Goal: Transaction & Acquisition: Download file/media

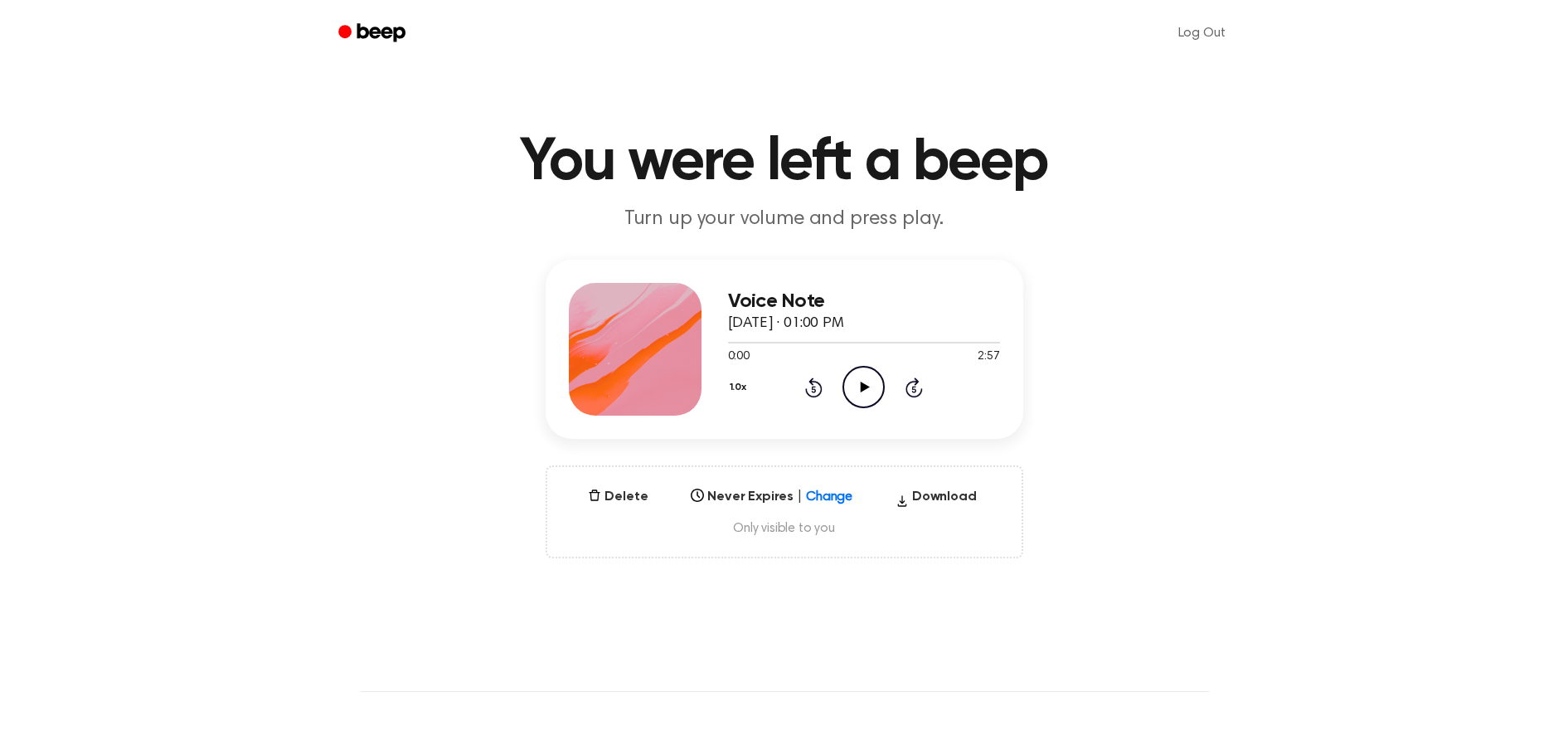
click at [865, 367] on circle at bounding box center [863, 386] width 41 height 41
click at [890, 341] on div at bounding box center [864, 341] width 272 height 14
click at [861, 384] on icon at bounding box center [864, 387] width 7 height 11
click at [815, 390] on icon at bounding box center [813, 389] width 5 height 6
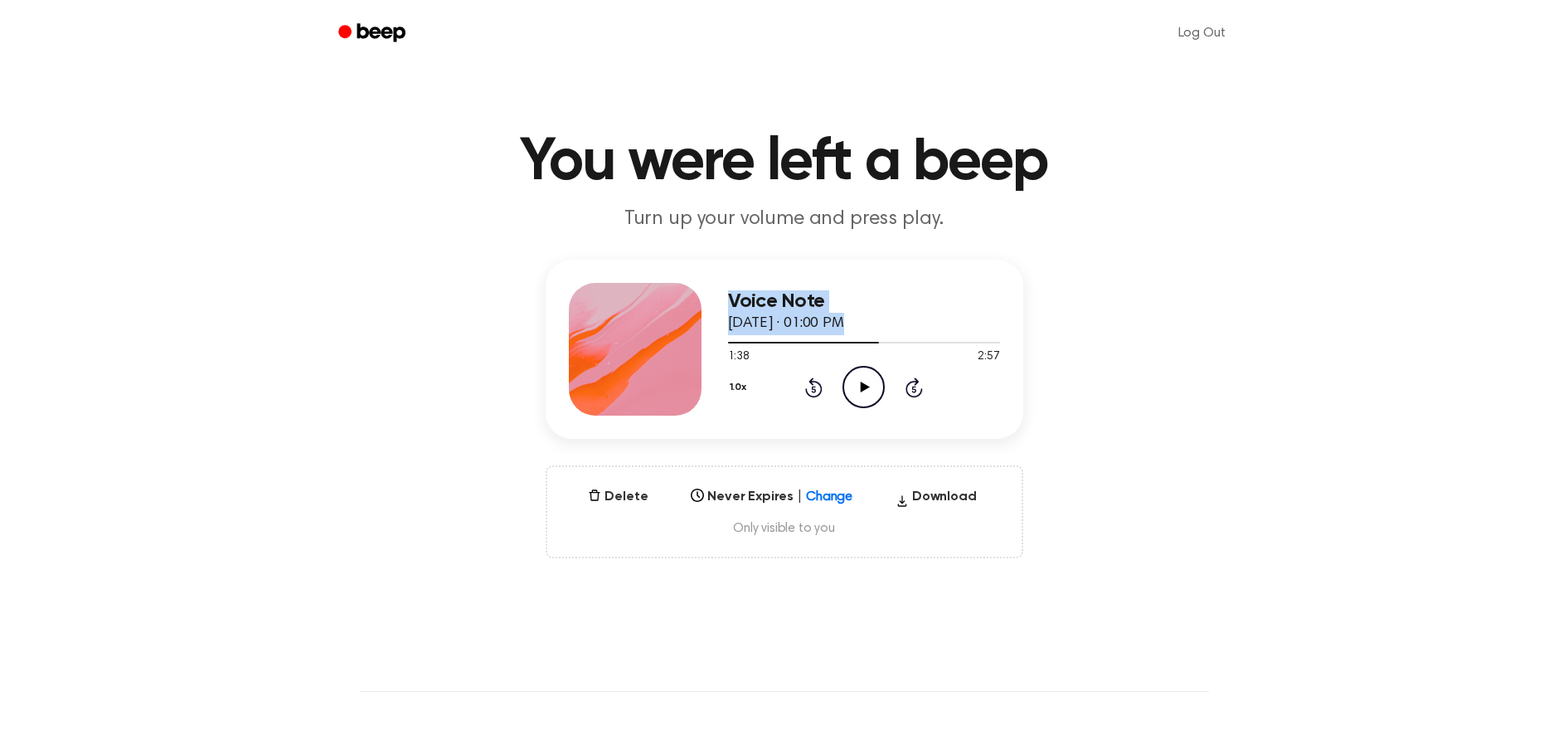
drag, startPoint x: 833, startPoint y: 343, endPoint x: 701, endPoint y: 351, distance: 132.2
click at [701, 351] on div "Voice Note September 19, 2025 · 01:00 PM 1:38 2:57 Your browser does not suppor…" at bounding box center [784, 349] width 478 height 180
click at [729, 342] on div at bounding box center [802, 343] width 151 height 2
click at [865, 391] on icon "Play Audio" at bounding box center [863, 387] width 42 height 42
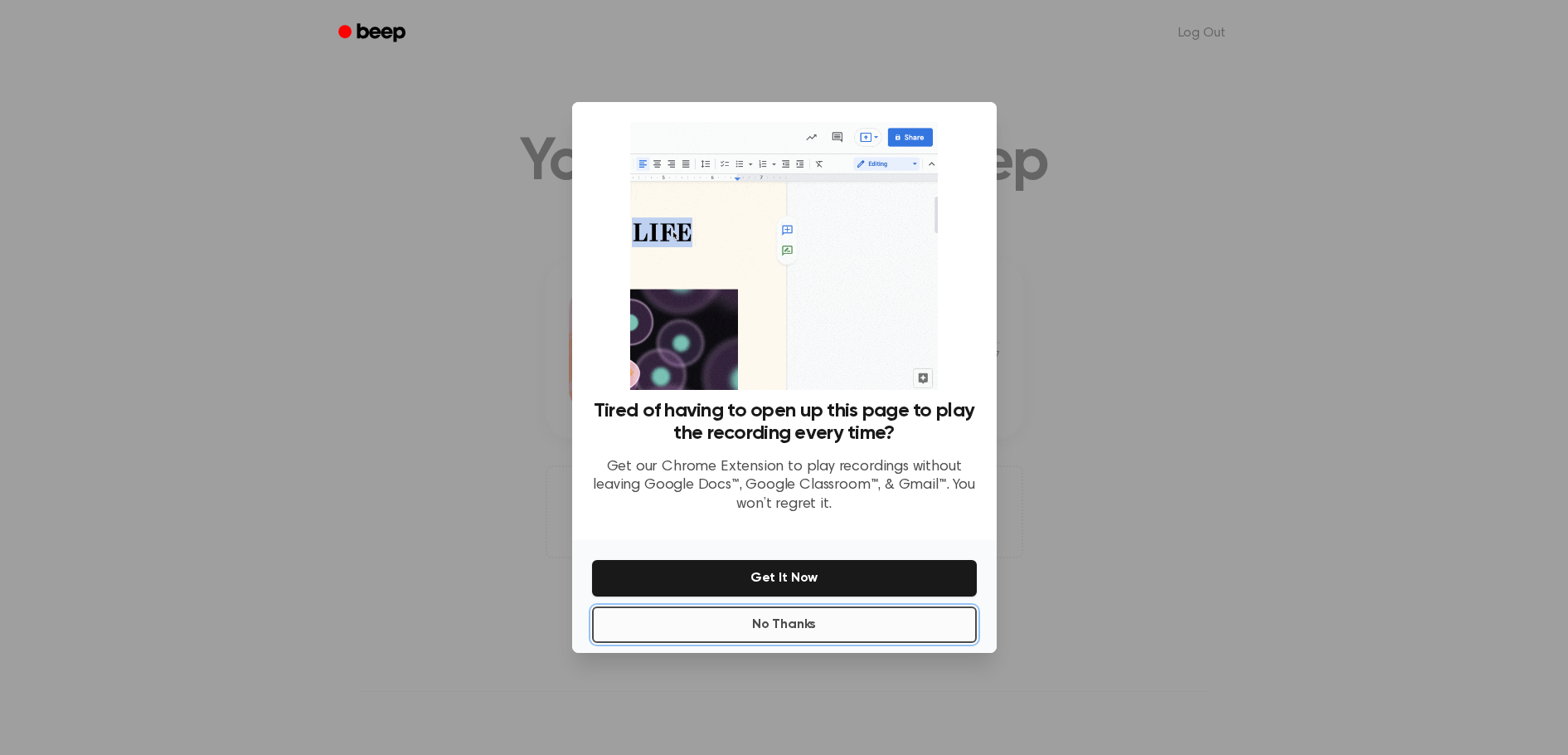
click at [835, 623] on button "No Thanks" at bounding box center [784, 624] width 385 height 36
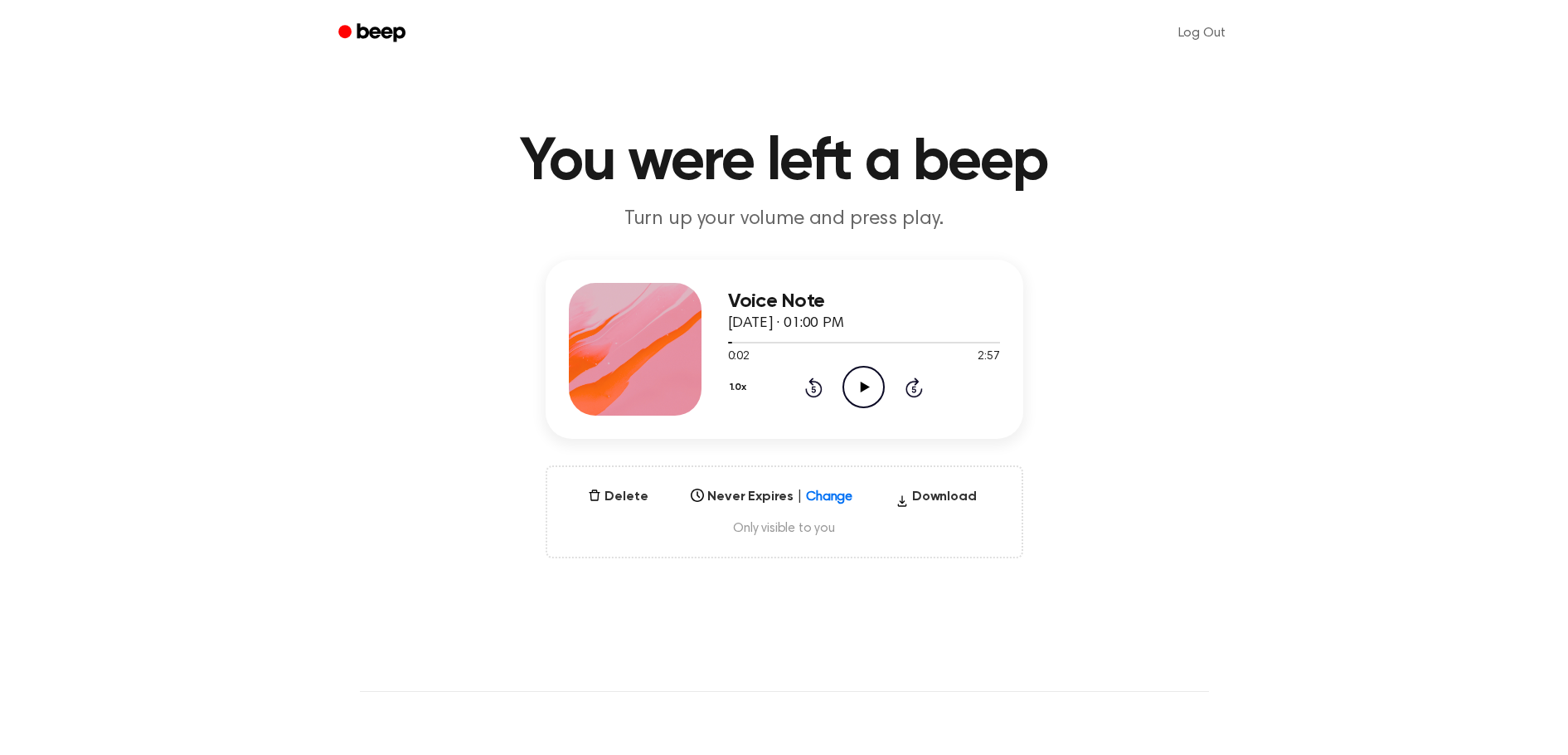
click at [859, 392] on icon "Play Audio" at bounding box center [863, 387] width 42 height 42
click at [752, 455] on div "Voice Note September 19, 2025 · 01:00 PM 0:11 2:57 Your browser does not suppor…" at bounding box center [784, 409] width 1528 height 299
click at [921, 496] on button "Download" at bounding box center [936, 500] width 95 height 26
click at [1206, 305] on div "Voice Note September 19, 2025 · 01:00 PM 0:35 2:57 Your browser does not suppor…" at bounding box center [784, 409] width 1528 height 299
click at [871, 388] on icon "Pause Audio" at bounding box center [863, 387] width 42 height 42
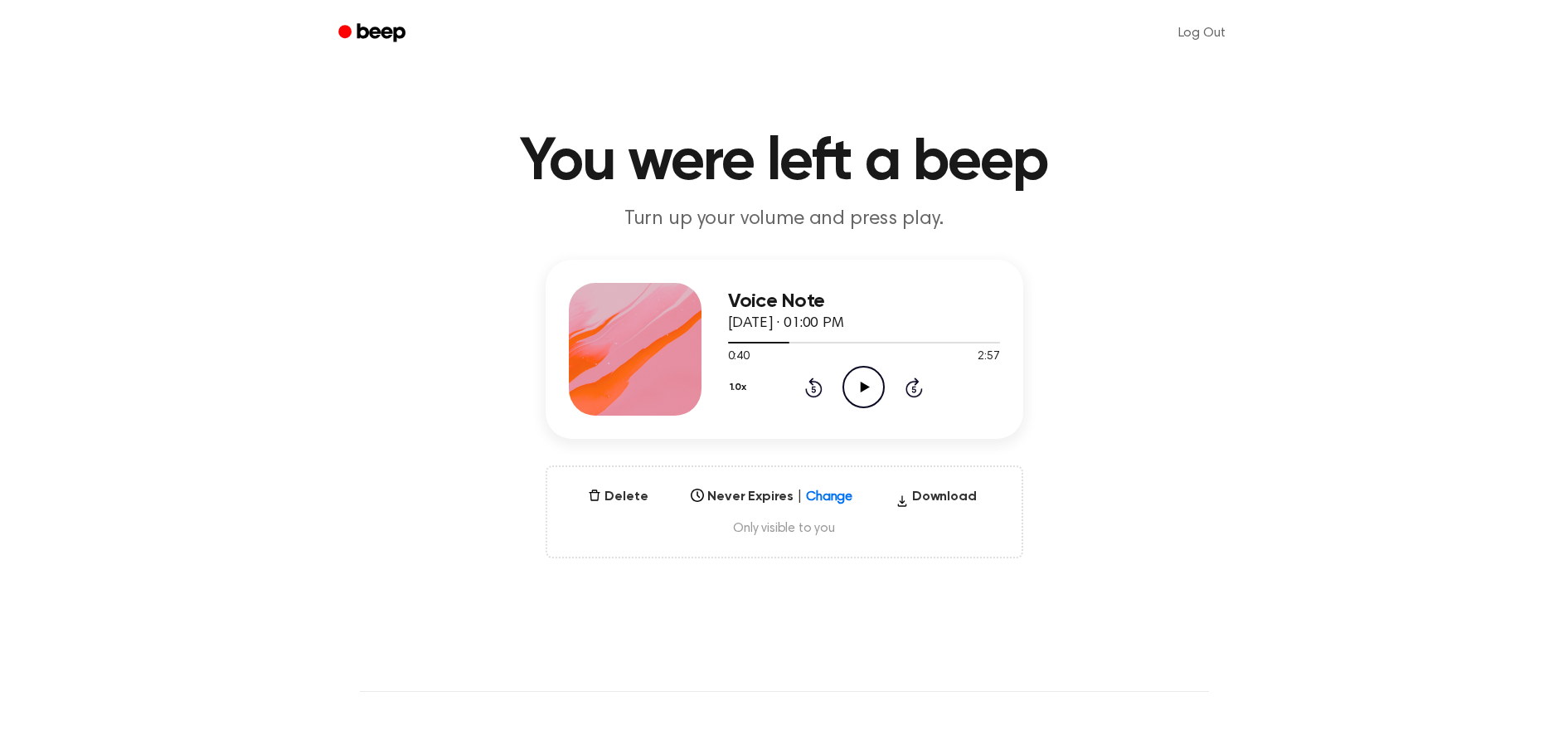
click at [629, 389] on div at bounding box center [635, 349] width 133 height 133
click at [779, 297] on h3 "Voice Note" at bounding box center [864, 301] width 272 height 23
drag, startPoint x: 777, startPoint y: 301, endPoint x: 808, endPoint y: 310, distance: 32.3
click at [778, 301] on h3 "Voice Note" at bounding box center [864, 301] width 272 height 23
click at [844, 322] on span "September 19, 2025 · 01:00 PM" at bounding box center [785, 323] width 116 height 15
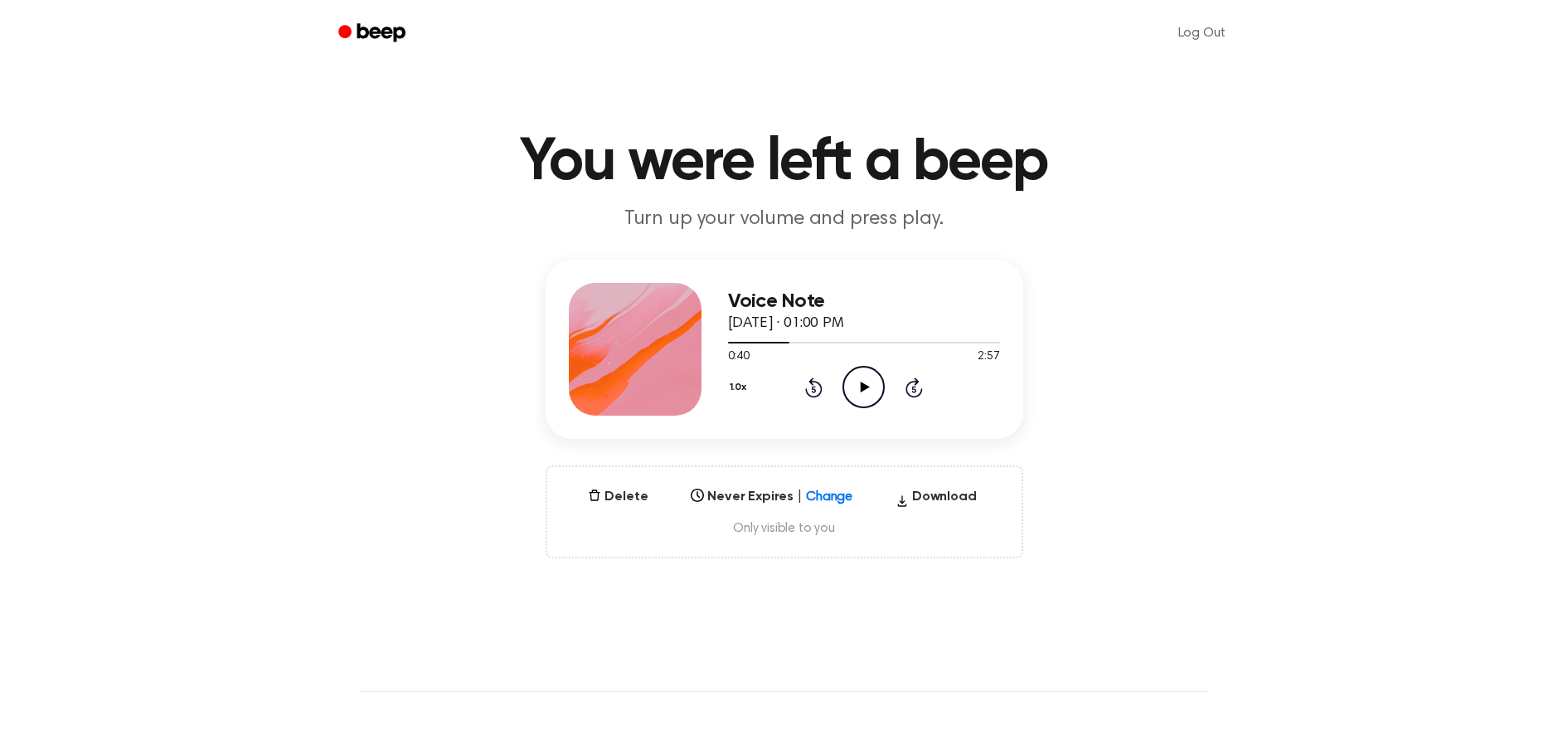
click at [844, 322] on span "September 19, 2025 · 01:00 PM" at bounding box center [785, 323] width 116 height 15
drag, startPoint x: 781, startPoint y: 339, endPoint x: 659, endPoint y: 354, distance: 122.9
click at [659, 354] on div "Voice Note September 19, 2025 · 01:00 PM 0:40 2:57 Your browser does not suppor…" at bounding box center [784, 349] width 478 height 180
drag, startPoint x: 835, startPoint y: 326, endPoint x: 1077, endPoint y: 283, distance: 245.8
click at [1077, 283] on div "Voice Note September 19, 2025 · 01:00 PM 0:40 2:57 Your browser does not suppor…" at bounding box center [784, 409] width 1528 height 299
